Goal: Find specific page/section: Find specific page/section

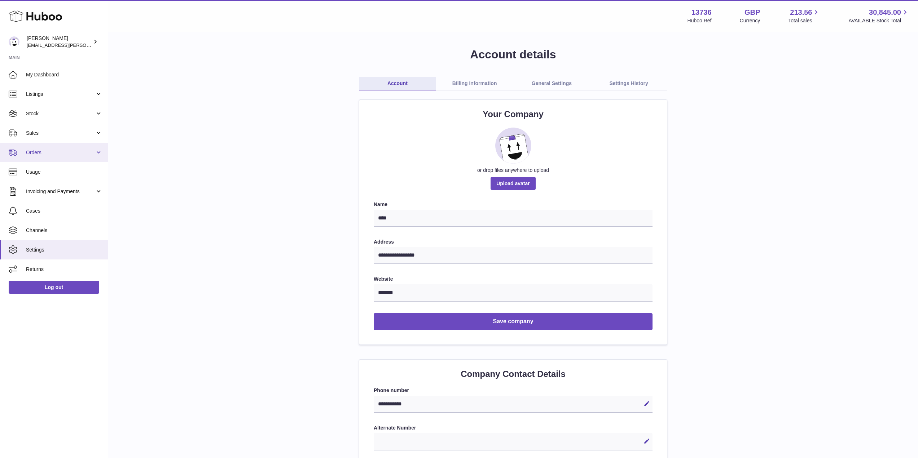
click at [55, 148] on link "Orders" at bounding box center [54, 152] width 108 height 19
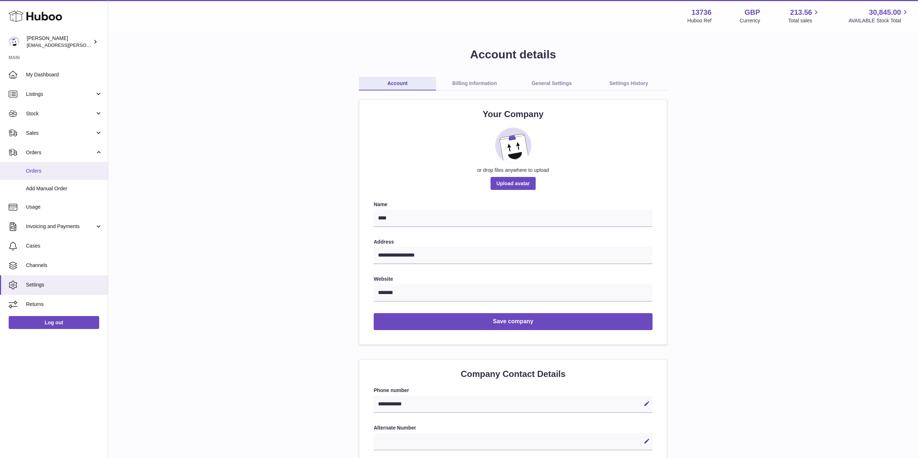
click at [57, 169] on span "Orders" at bounding box center [64, 171] width 76 height 7
